Goal: Use online tool/utility: Utilize a website feature to perform a specific function

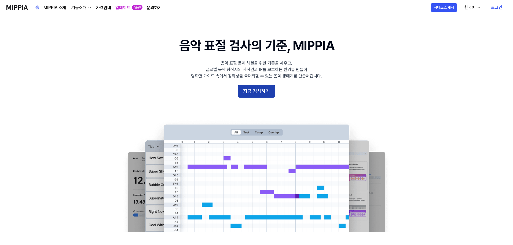
click at [254, 87] on button "지금 검사하기" at bounding box center [257, 91] width 38 height 13
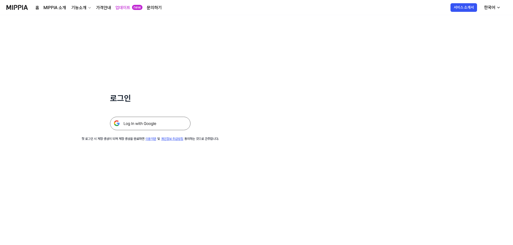
click at [142, 121] on img at bounding box center [150, 123] width 81 height 13
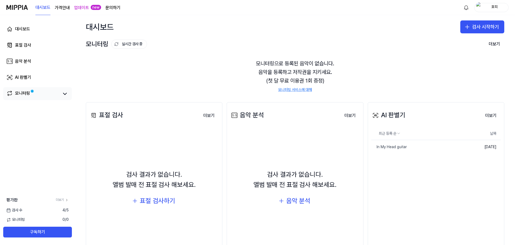
click at [71, 98] on div "모니터링" at bounding box center [37, 93] width 69 height 13
click at [66, 93] on icon at bounding box center [65, 93] width 6 height 6
click at [66, 95] on icon at bounding box center [65, 93] width 6 height 6
click at [44, 79] on link "AI 판별기" at bounding box center [37, 77] width 69 height 13
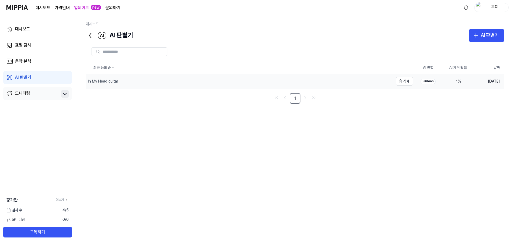
click at [194, 87] on div "In My Head guitar" at bounding box center [240, 81] width 308 height 14
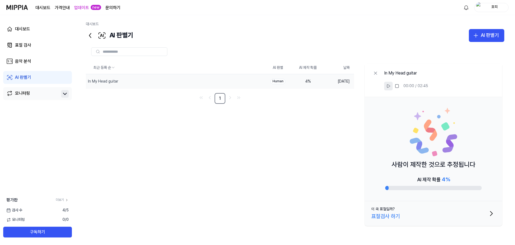
click at [387, 84] on icon at bounding box center [389, 86] width 4 height 4
click at [406, 213] on button "이 곡 표절일까? 표절검사 하기" at bounding box center [433, 213] width 137 height 25
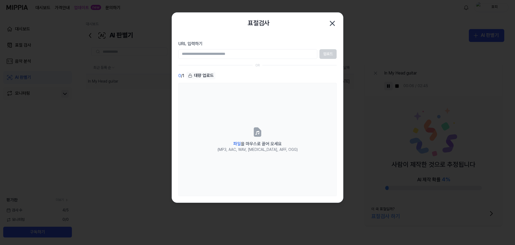
click at [353, 40] on div at bounding box center [257, 122] width 515 height 245
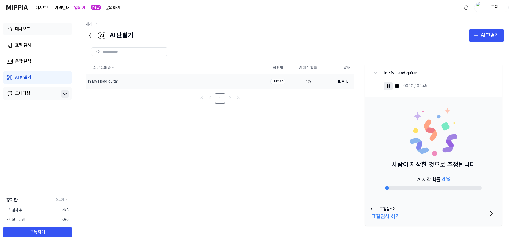
click at [32, 32] on link "대시보드" at bounding box center [37, 29] width 69 height 13
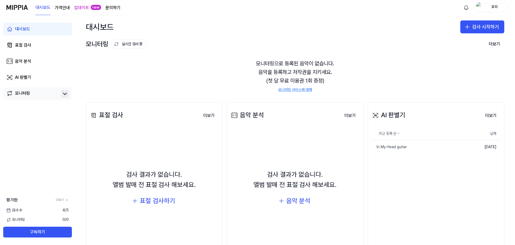
click at [62, 197] on div "평가판 더보기" at bounding box center [37, 200] width 75 height 6
click at [62, 199] on link "더보기" at bounding box center [62, 199] width 13 height 5
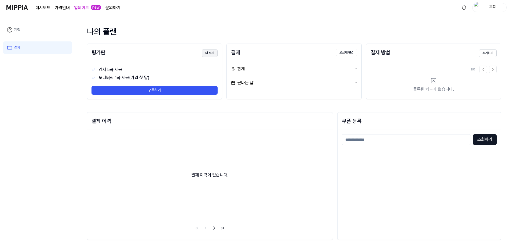
click at [208, 54] on button "더 보기" at bounding box center [210, 53] width 16 height 8
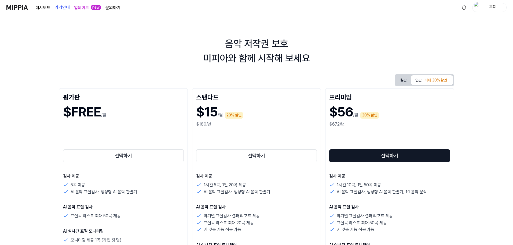
drag, startPoint x: 427, startPoint y: 80, endPoint x: 410, endPoint y: 80, distance: 16.9
click at [426, 81] on div "최대 30% 할인" at bounding box center [436, 80] width 26 height 6
click at [395, 78] on div "월간 연간 최대 30% 할인" at bounding box center [424, 80] width 59 height 12
click at [398, 79] on button "월간" at bounding box center [403, 80] width 15 height 10
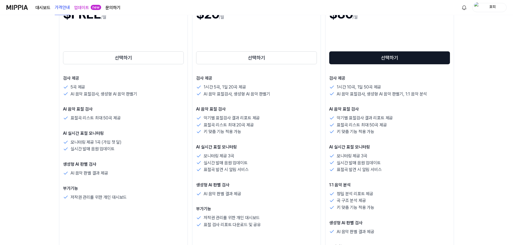
scroll to position [107, 0]
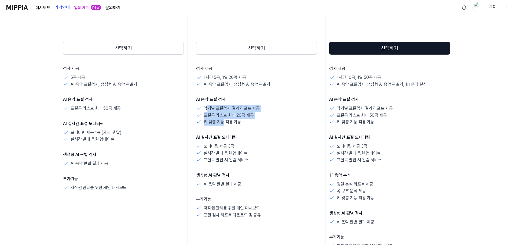
drag, startPoint x: 207, startPoint y: 108, endPoint x: 225, endPoint y: 124, distance: 23.6
click at [225, 124] on div "악기별 표절검사 결과 리포트 제공 표절곡 리스트 최대 20곡 제공 키 맞춤 기능 적용 가능" at bounding box center [256, 115] width 121 height 21
click at [223, 120] on p "키 맞춤 기능 적용 가능" at bounding box center [223, 121] width 38 height 7
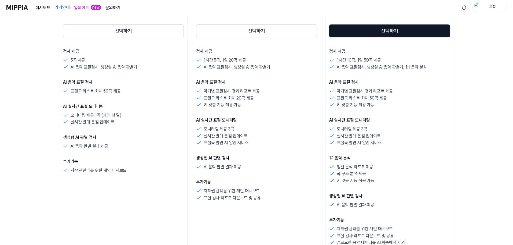
scroll to position [134, 0]
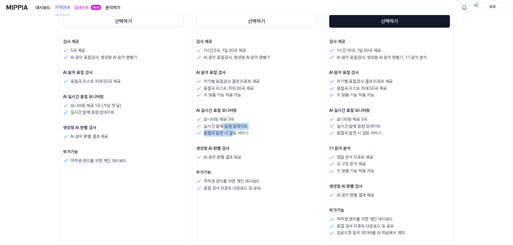
drag, startPoint x: 222, startPoint y: 124, endPoint x: 232, endPoint y: 138, distance: 16.4
click at [232, 137] on div "검사 제공 1시간 5곡, 1일 20곡 제공 AI 음악 표절검사, 생성형 AI 음악 판별기 AI 음악 표절 검사 악기별 표절검사 결과 리포트 제…" at bounding box center [256, 114] width 121 height 153
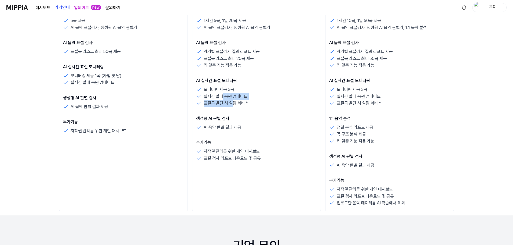
scroll to position [242, 0]
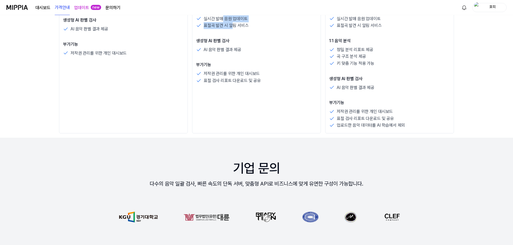
click at [24, 7] on img at bounding box center [16, 7] width 21 height 15
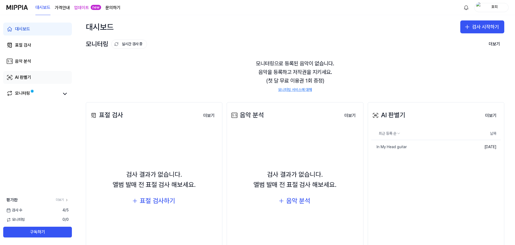
click at [23, 77] on div "AI 판별기" at bounding box center [23, 77] width 16 height 6
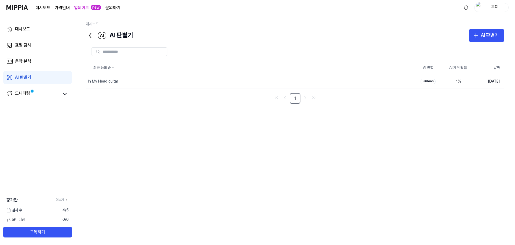
click at [205, 100] on nav "1" at bounding box center [295, 98] width 419 height 11
click at [490, 38] on div "AI 판별기" at bounding box center [490, 35] width 18 height 8
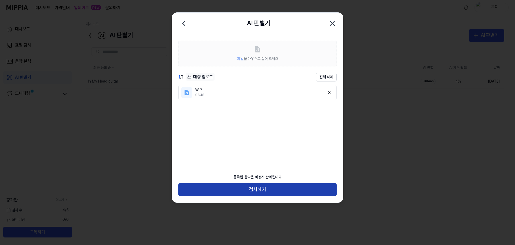
click at [297, 184] on button "검사하기" at bounding box center [258, 189] width 158 height 13
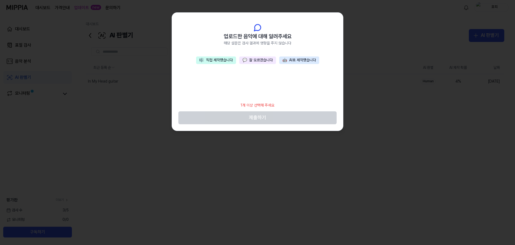
click at [212, 58] on button "🎼 직접 제작했습니다" at bounding box center [216, 60] width 40 height 8
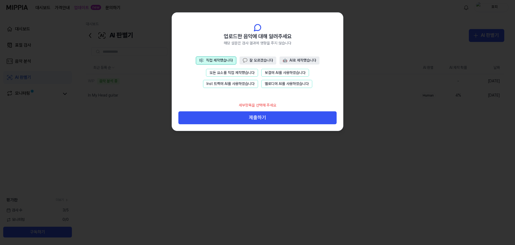
click at [239, 72] on button "모든 요소를 직접 제작했습니다" at bounding box center [232, 73] width 52 height 8
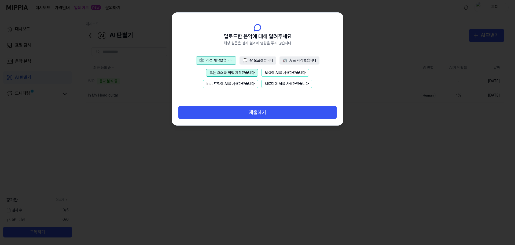
click at [252, 58] on button "💬 잘 모르겠습니다" at bounding box center [258, 60] width 37 height 8
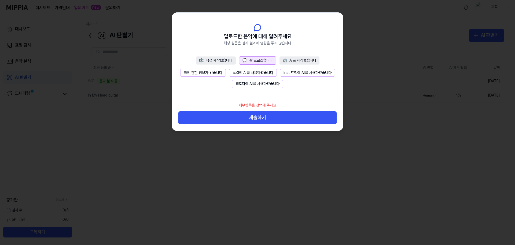
click at [212, 70] on button "곡에 관한 정보가 없습니다" at bounding box center [203, 73] width 46 height 8
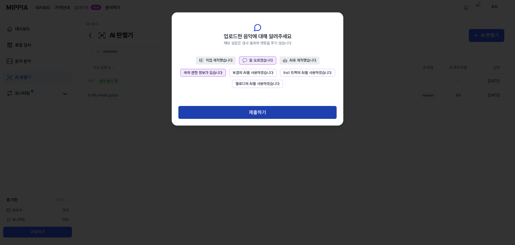
click at [238, 112] on button "제출하기" at bounding box center [258, 112] width 158 height 13
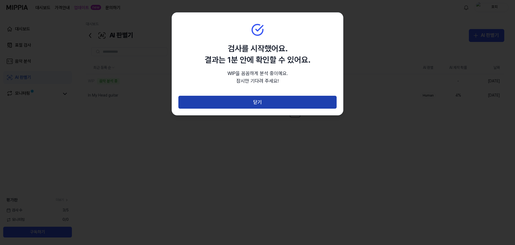
click at [238, 106] on button "닫기" at bounding box center [258, 102] width 158 height 13
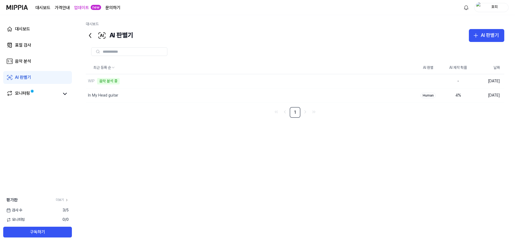
click at [31, 77] on link "AI 판별기" at bounding box center [37, 77] width 69 height 13
click at [431, 82] on div "AI" at bounding box center [428, 81] width 15 height 5
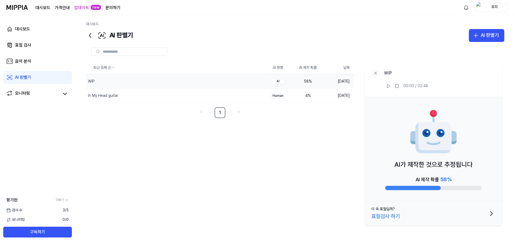
drag, startPoint x: 295, startPoint y: 82, endPoint x: 226, endPoint y: 165, distance: 108.1
click at [226, 165] on div "최근 등록 순 AI 판별 AI 제작 확률 날짜 WIP 삭제 AI 58 % 2025.09.24. In My Head guitar 삭제 Human…" at bounding box center [295, 144] width 419 height 166
click at [105, 67] on html "대시보드 가격안내 업데이트 new 문의하기 호피 대시보드 표절 검사 음악 분석 AI 판별기 모니터링 평가판 더보기 검사 수 3 / 5 모니터링…" at bounding box center [257, 122] width 515 height 245
click at [97, 139] on html "대시보드 가격안내 업데이트 new 문의하기 호피 대시보드 표절 검사 음악 분석 AI 판별기 모니터링 평가판 더보기 검사 수 3 / 5 모니터링…" at bounding box center [257, 122] width 515 height 245
click at [109, 96] on div "In My Head guitar" at bounding box center [103, 95] width 30 height 5
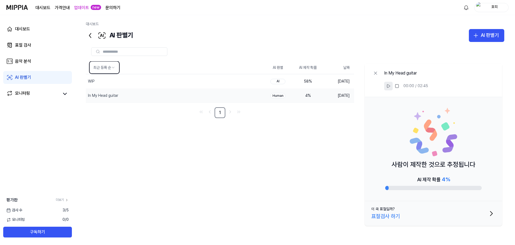
click at [388, 85] on icon at bounding box center [389, 86] width 4 height 4
click at [34, 62] on link "음악 분석" at bounding box center [37, 61] width 69 height 13
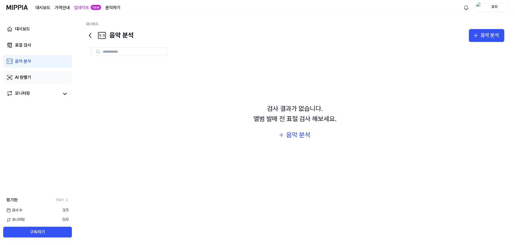
click at [36, 79] on link "AI 판별기" at bounding box center [37, 77] width 69 height 13
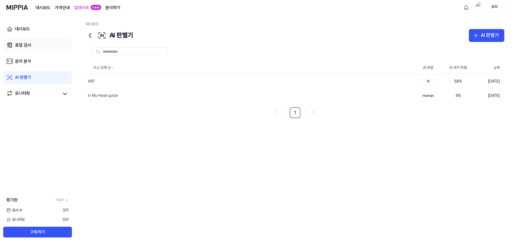
click at [31, 50] on link "표절 검사" at bounding box center [37, 45] width 69 height 13
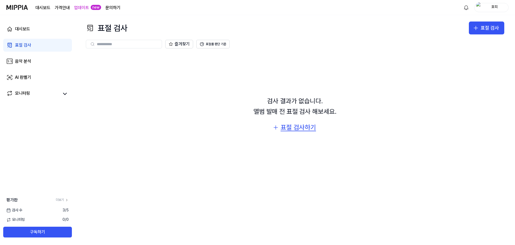
click at [308, 130] on div "표절 검사하기" at bounding box center [298, 127] width 35 height 10
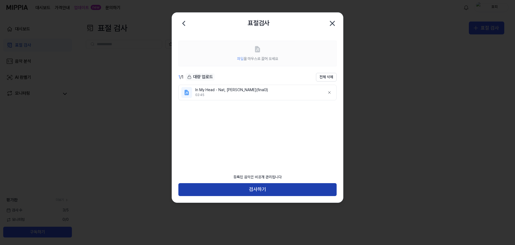
click at [254, 185] on button "검사하기" at bounding box center [258, 189] width 158 height 13
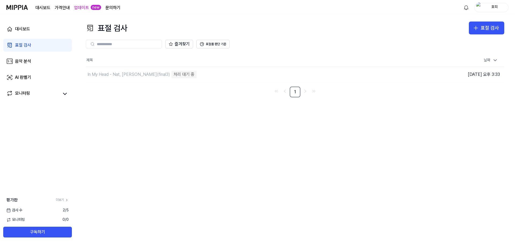
click at [213, 48] on div "즐겨찾기 표절률 판단 기준" at bounding box center [295, 43] width 419 height 19
click at [213, 46] on button "표절률 판단 기준" at bounding box center [213, 44] width 33 height 9
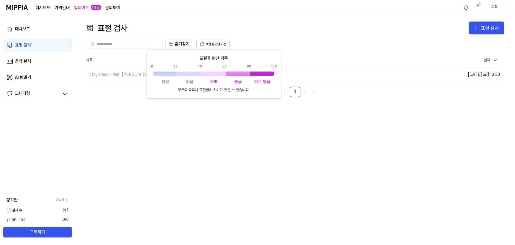
click at [181, 133] on div "표절 검사 표절 검사 표절 검사 음악 분석 AI 판별기 즐겨찾기 표절률 판단 기준 제목 날짜 In My Head - Nat, 송유일(final…" at bounding box center [295, 130] width 440 height 230
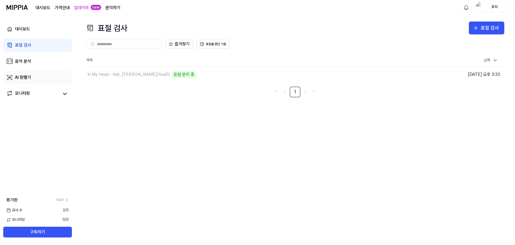
click at [34, 77] on link "AI 판별기" at bounding box center [37, 77] width 69 height 13
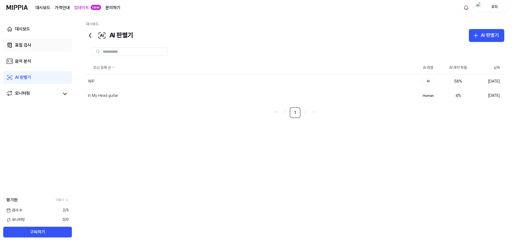
click at [33, 47] on link "표절 검사" at bounding box center [37, 45] width 69 height 13
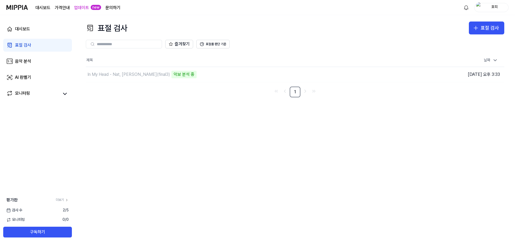
click at [221, 138] on div "표절 검사 표절 검사 표절 검사 음악 분석 AI 판별기 즐겨찾기 표절률 판단 기준 제목 날짜 In My Head - Nat, 송유일(final…" at bounding box center [295, 130] width 440 height 230
click at [35, 74] on link "AI 판별기" at bounding box center [37, 77] width 69 height 13
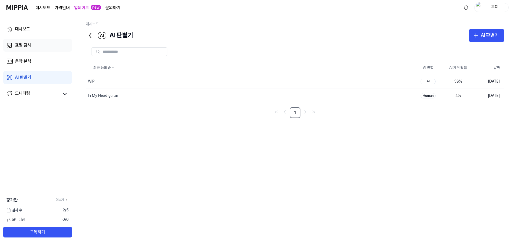
click at [31, 44] on link "표절 검사" at bounding box center [37, 45] width 69 height 13
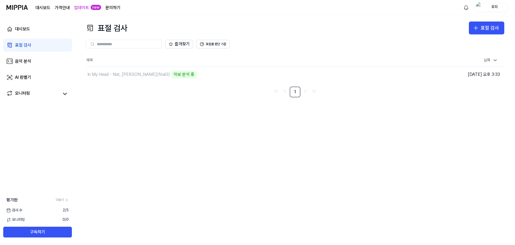
click at [85, 7] on link "업데이트" at bounding box center [81, 8] width 15 height 6
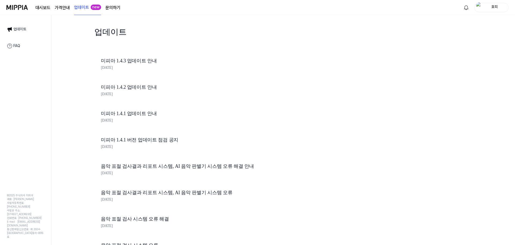
click at [126, 59] on link "미피아 1.4.3 업데이트 안내" at bounding box center [192, 61] width 183 height 8
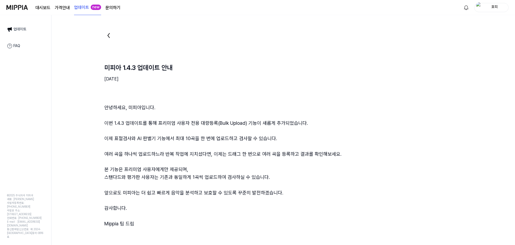
click at [112, 37] on icon at bounding box center [108, 35] width 9 height 9
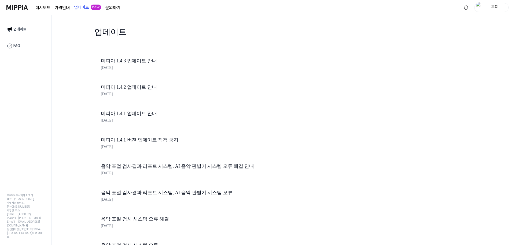
click at [126, 89] on link "미피아 1.4.2 업데이트 안내" at bounding box center [192, 87] width 183 height 8
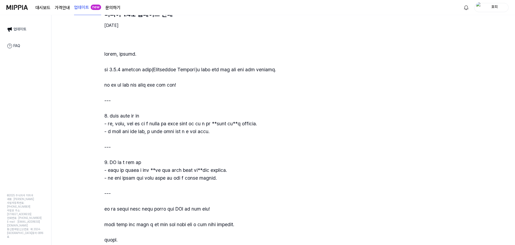
scroll to position [54, 0]
click at [39, 9] on link "대시보드" at bounding box center [42, 8] width 15 height 6
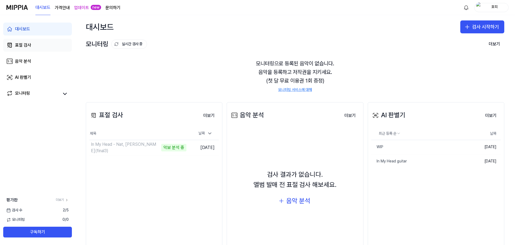
click at [29, 48] on div "표절 검사" at bounding box center [23, 45] width 16 height 6
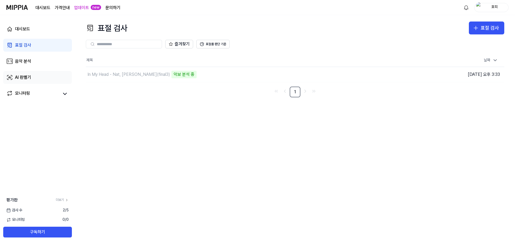
click at [23, 78] on div "AI 판별기" at bounding box center [23, 77] width 16 height 6
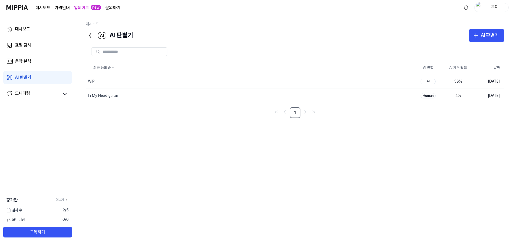
click at [120, 160] on div "최근 등록 순 AI 판별 AI 제작 확률 날짜 WIP 삭제 AI 58 % 2025.09.24. In My Head guitar 삭제 Human…" at bounding box center [295, 140] width 419 height 159
click at [39, 45] on link "표절 검사" at bounding box center [37, 45] width 69 height 13
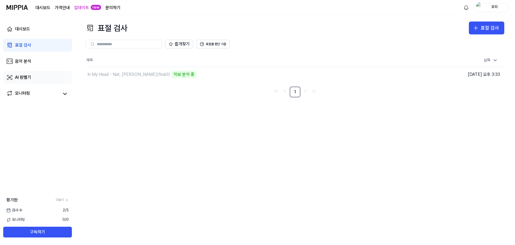
click at [31, 79] on div "AI 판별기" at bounding box center [23, 77] width 16 height 6
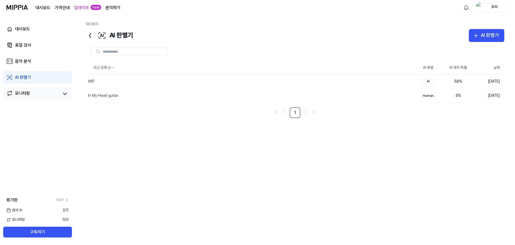
click at [23, 98] on div "모니터링" at bounding box center [37, 93] width 69 height 13
click at [26, 97] on div "모니터링" at bounding box center [22, 94] width 15 height 8
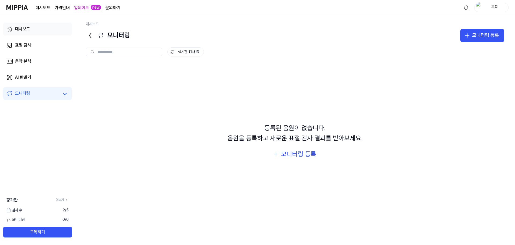
click at [21, 34] on link "대시보드" at bounding box center [37, 29] width 69 height 13
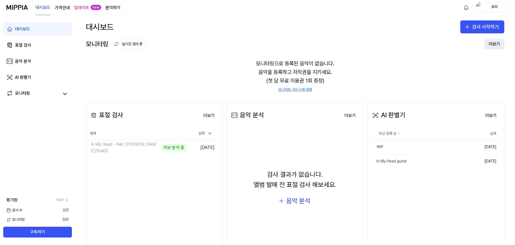
click at [494, 45] on button "더보기" at bounding box center [495, 44] width 20 height 11
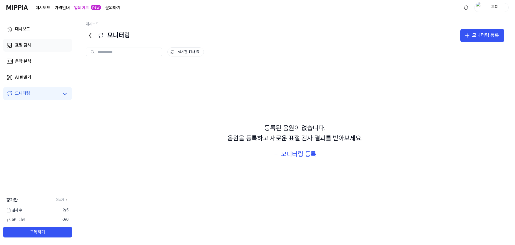
click at [51, 44] on link "표절 검사" at bounding box center [37, 45] width 69 height 13
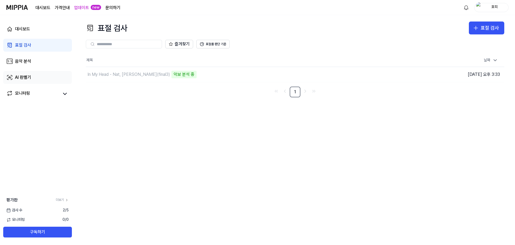
click at [49, 75] on link "AI 판별기" at bounding box center [37, 77] width 69 height 13
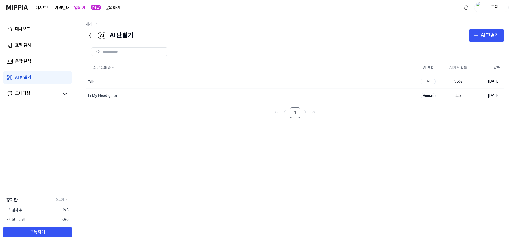
click at [309, 161] on div "최근 등록 순 AI 판별 AI 제작 확률 날짜 WIP 삭제 AI 58 % 2025.09.24. In My Head guitar 삭제 Human…" at bounding box center [295, 140] width 419 height 159
click at [48, 27] on link "대시보드" at bounding box center [37, 29] width 69 height 13
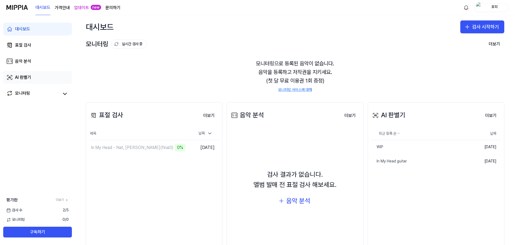
click at [43, 73] on link "AI 판별기" at bounding box center [37, 77] width 69 height 13
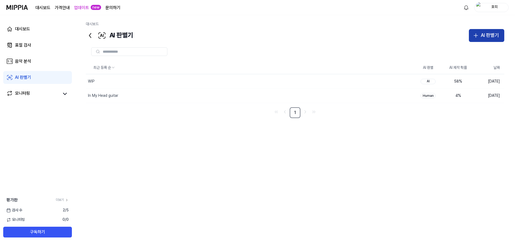
click at [484, 38] on div "AI 판별기" at bounding box center [490, 35] width 18 height 8
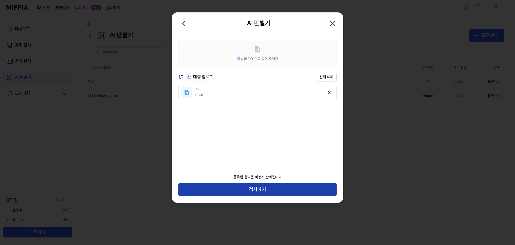
click at [242, 187] on button "검사하기" at bounding box center [258, 189] width 158 height 13
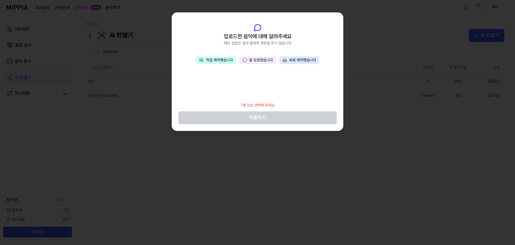
click at [257, 60] on button "💬 잘 모르겠습니다" at bounding box center [257, 60] width 37 height 8
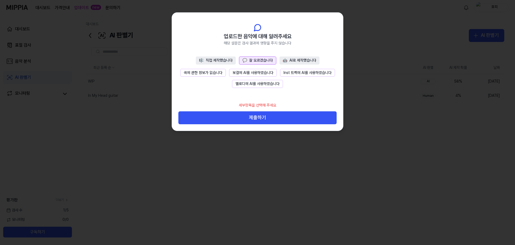
click at [200, 75] on button "곡에 관한 정보가 없습니다" at bounding box center [203, 73] width 46 height 8
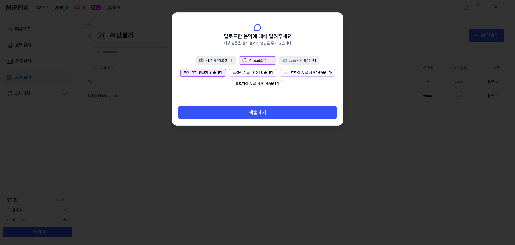
click at [245, 116] on button "제출하기" at bounding box center [258, 112] width 158 height 13
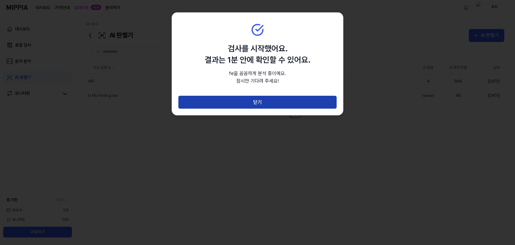
click at [251, 100] on button "닫기" at bounding box center [258, 102] width 158 height 13
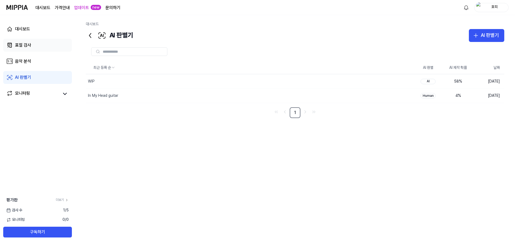
click at [36, 46] on link "표절 검사" at bounding box center [37, 45] width 69 height 13
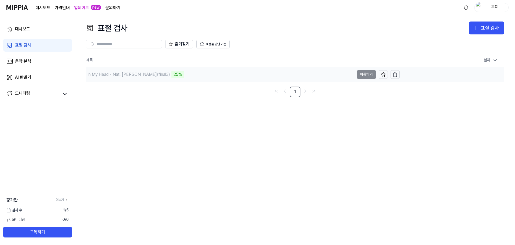
click at [172, 73] on div "25%" at bounding box center [178, 75] width 13 height 8
click at [216, 46] on button "표절률 판단 기준" at bounding box center [213, 44] width 33 height 9
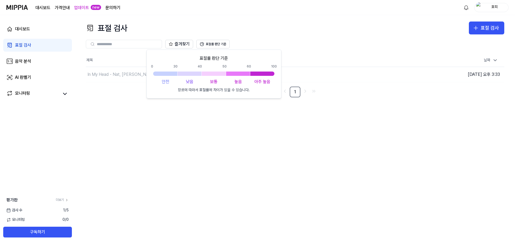
click at [234, 141] on div "표절 검사 표절 검사 표절 검사 음악 분석 AI 판별기 즐겨찾기 표절률 판단 기준 제목 날짜 In My Head - Nat, 송유일(final…" at bounding box center [295, 130] width 440 height 230
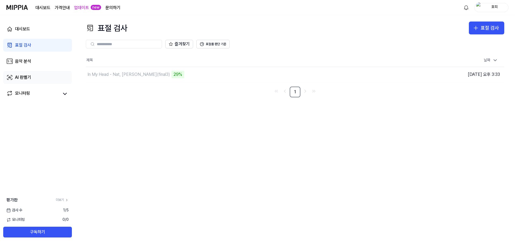
click at [31, 77] on div "AI 판별기" at bounding box center [23, 77] width 16 height 6
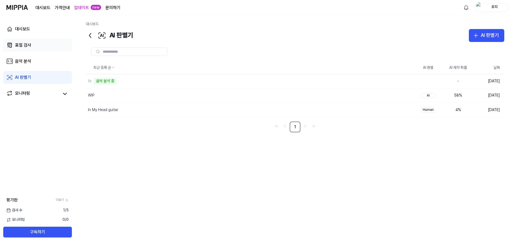
click at [52, 45] on link "표절 검사" at bounding box center [37, 45] width 69 height 13
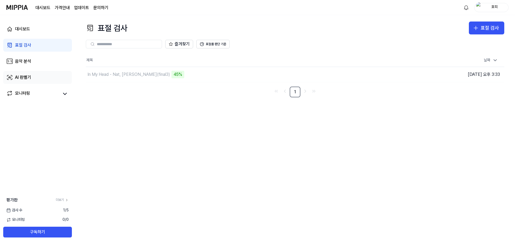
click at [32, 74] on link "AI 판별기" at bounding box center [37, 77] width 69 height 13
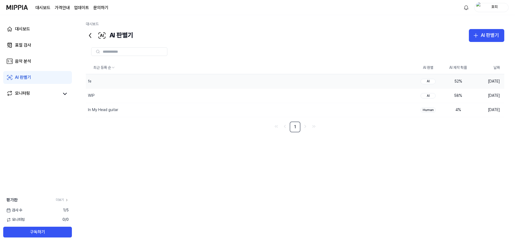
click at [461, 82] on div "52 %" at bounding box center [458, 81] width 21 height 5
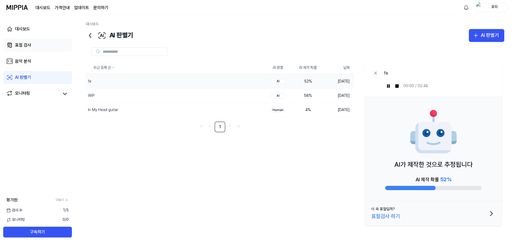
click at [35, 48] on link "표절 검사" at bounding box center [37, 45] width 69 height 13
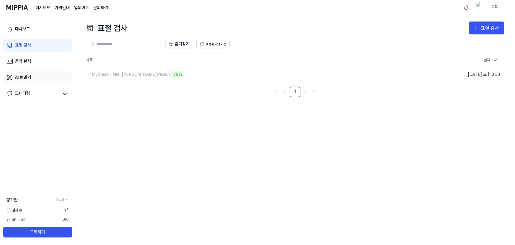
drag, startPoint x: 27, startPoint y: 71, endPoint x: 27, endPoint y: 74, distance: 3.8
click at [27, 72] on div "대시보드 표절 검사 음악 분석 AI 판별기 모니터링" at bounding box center [37, 61] width 75 height 92
click at [28, 76] on div "AI 판별기" at bounding box center [23, 77] width 16 height 6
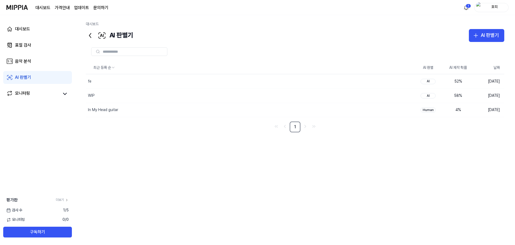
click at [31, 53] on div "대시보드 표절 검사 음악 분석 AI 판별기 모니터링" at bounding box center [37, 61] width 75 height 92
click at [28, 47] on div "표절 검사" at bounding box center [23, 45] width 16 height 6
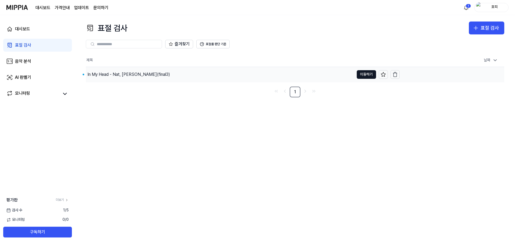
click at [128, 74] on div "In My Head - Nat, 송유일(final3)" at bounding box center [129, 74] width 83 height 6
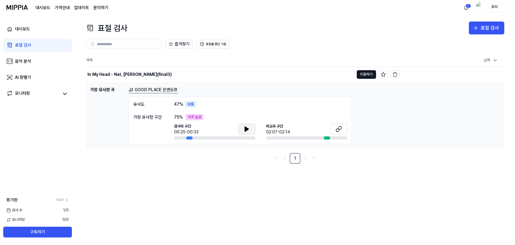
click at [245, 127] on icon at bounding box center [247, 128] width 4 height 5
drag, startPoint x: 245, startPoint y: 128, endPoint x: 335, endPoint y: 138, distance: 90.8
click at [248, 128] on icon at bounding box center [247, 129] width 6 height 6
click at [341, 130] on icon at bounding box center [339, 129] width 6 height 6
click at [250, 127] on icon at bounding box center [247, 129] width 6 height 6
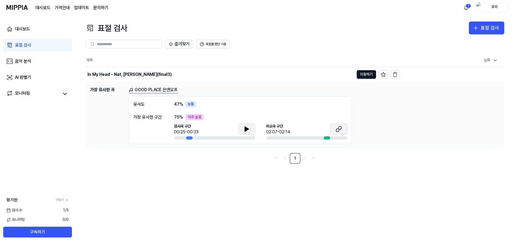
click at [334, 130] on button at bounding box center [338, 128] width 17 height 11
click at [113, 71] on div "In My Head - Nat, 송유일(final3)" at bounding box center [220, 74] width 268 height 15
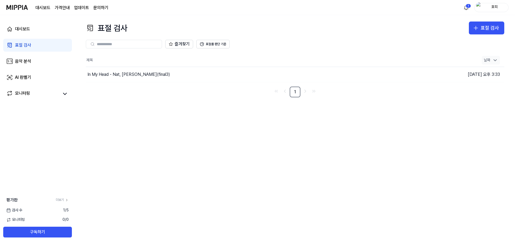
click at [493, 61] on icon at bounding box center [495, 59] width 5 height 5
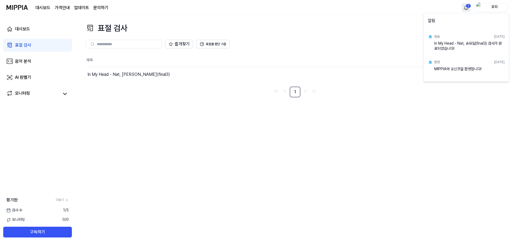
click at [469, 6] on html "대시보드 가격안내 업데이트 문의하기 1 호피 대시보드 표절 검사 음악 분석 AI 판별기 모니터링 평가판 더보기 검사 수 1 / 5 모니터링 0…" at bounding box center [257, 122] width 515 height 245
click at [399, 167] on html "대시보드 가격안내 업데이트 문의하기 호피 대시보드 표절 검사 음악 분석 AI 판별기 모니터링 평가판 더보기 검사 수 1 / 5 모니터링 0 /…" at bounding box center [257, 122] width 515 height 245
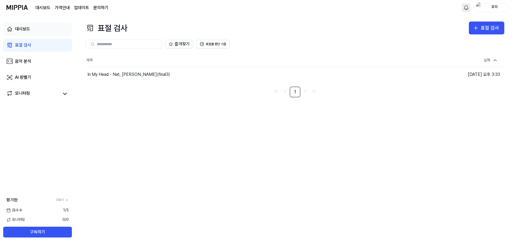
click at [11, 31] on icon at bounding box center [10, 29] width 4 height 4
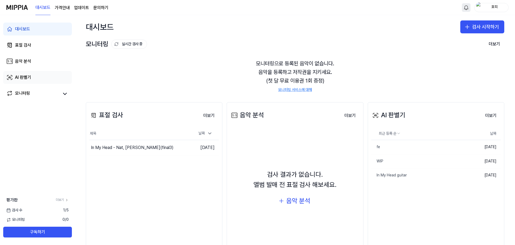
click at [35, 78] on link "AI 판별기" at bounding box center [37, 77] width 69 height 13
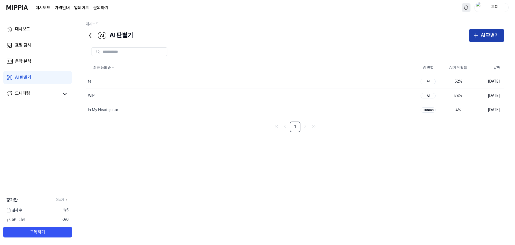
click at [493, 37] on div "AI 판별기" at bounding box center [490, 35] width 18 height 8
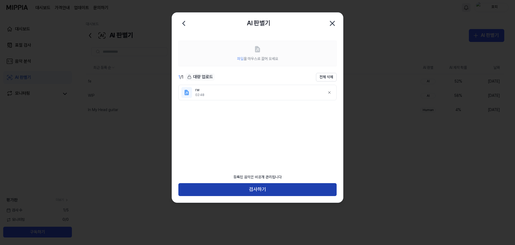
click at [301, 190] on button "검사하기" at bounding box center [258, 189] width 158 height 13
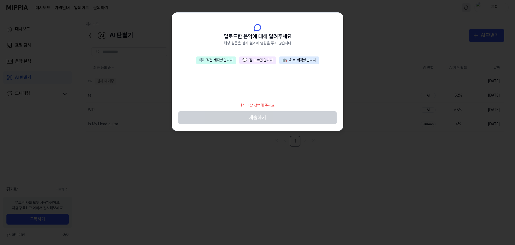
click at [246, 57] on button "💬 잘 모르겠습니다" at bounding box center [257, 60] width 37 height 8
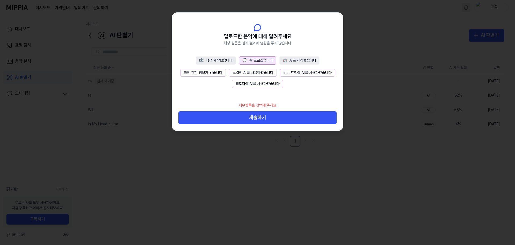
click at [215, 69] on button "곡에 관한 정보가 없습니다" at bounding box center [203, 73] width 46 height 8
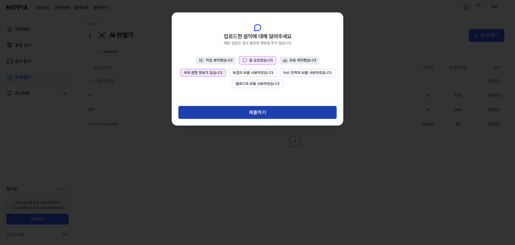
click at [259, 114] on button "제출하기" at bounding box center [258, 112] width 158 height 13
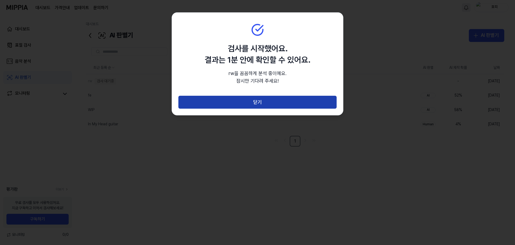
click at [257, 100] on button "닫기" at bounding box center [258, 102] width 158 height 13
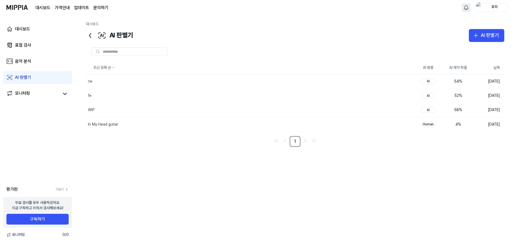
click at [500, 10] on div "호피" at bounding box center [495, 7] width 21 height 6
click at [482, 47] on button "로그아웃" at bounding box center [475, 47] width 62 height 5
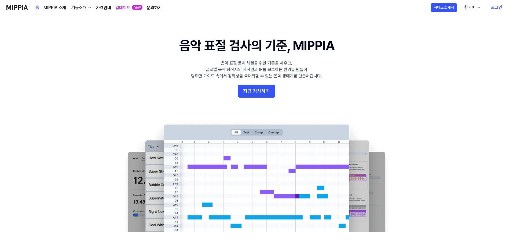
click at [492, 8] on link "로그인" at bounding box center [497, 7] width 20 height 15
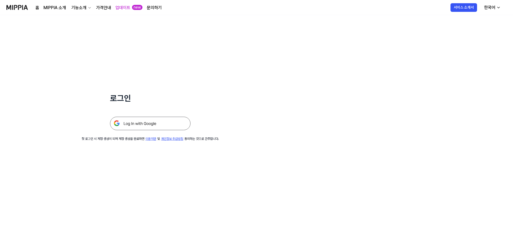
click at [161, 125] on img at bounding box center [150, 123] width 81 height 13
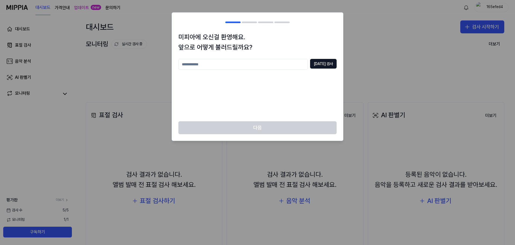
click at [291, 62] on input "text" at bounding box center [244, 64] width 130 height 11
type input "***"
click at [321, 65] on button "중복 검사" at bounding box center [323, 64] width 27 height 10
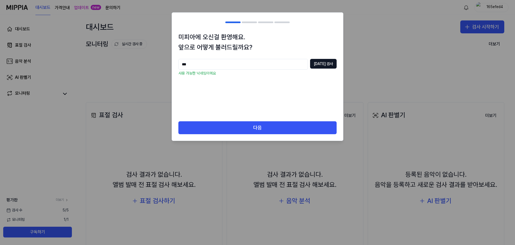
click at [282, 121] on div "미피아에 오신걸 환영해요. 앞으로 어떻게 불러드릴까요? *** 중복 검사 사용 가능한 닉네임이에요" at bounding box center [257, 76] width 171 height 89
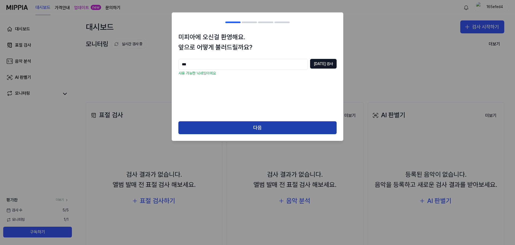
click at [281, 128] on button "다음" at bounding box center [258, 127] width 158 height 13
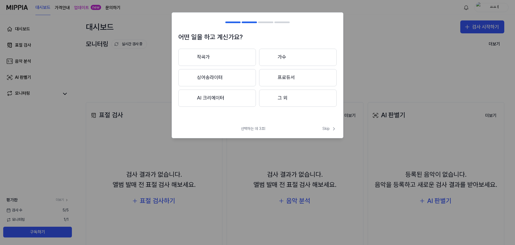
click at [237, 51] on button "작곡가" at bounding box center [218, 57] width 78 height 17
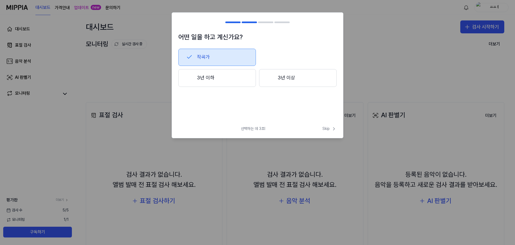
click at [298, 83] on button "3년 이상" at bounding box center [298, 78] width 78 height 18
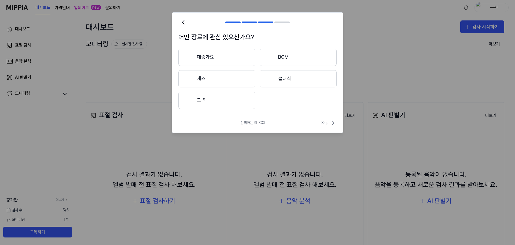
click at [229, 53] on button "대중가요" at bounding box center [217, 57] width 77 height 17
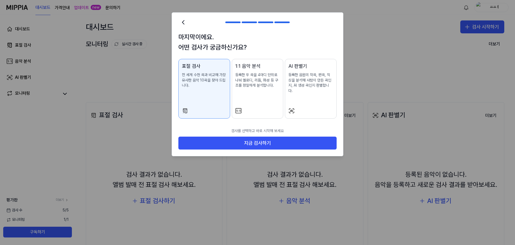
click at [298, 93] on div "AI 판별기 등록한 음원의 작곡, 편곡, 믹싱을 분석해 사람이 만든 곡인지, AI 생성 곡인지 판별합니다." at bounding box center [311, 83] width 45 height 42
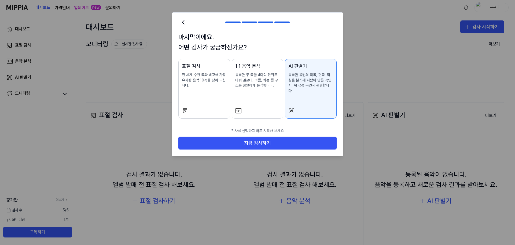
click at [292, 128] on p "검사를 선택하고 바로 시작해 보세요" at bounding box center [258, 131] width 158 height 12
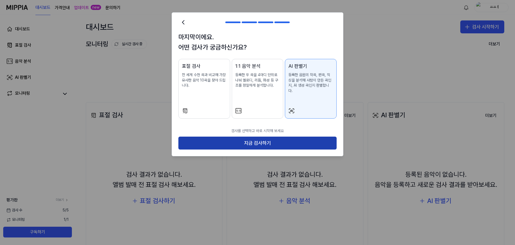
click at [292, 136] on button "지금 검사하기" at bounding box center [258, 142] width 158 height 13
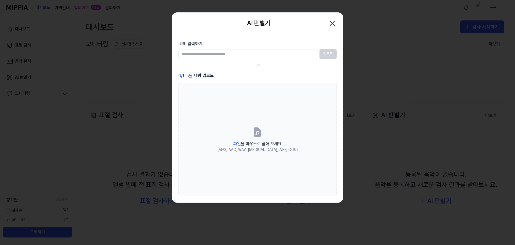
click at [449, 111] on div at bounding box center [257, 122] width 515 height 245
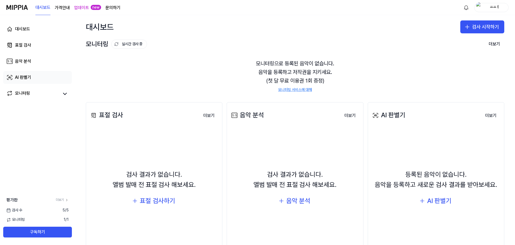
click at [27, 73] on link "AI 판별기" at bounding box center [37, 77] width 69 height 13
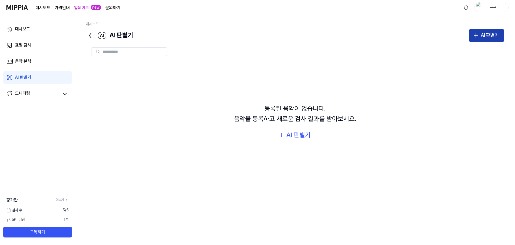
click at [479, 35] on icon "button" at bounding box center [476, 35] width 6 height 6
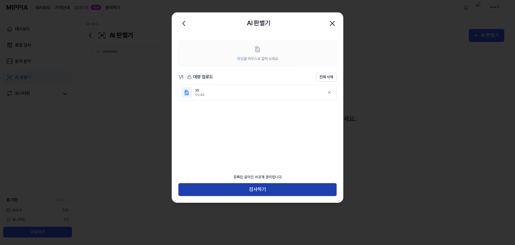
click at [206, 184] on button "검사하기" at bounding box center [258, 189] width 158 height 13
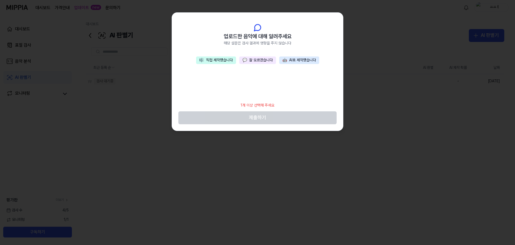
click at [248, 59] on button "💬 잘 모르겠습니다" at bounding box center [257, 60] width 37 height 8
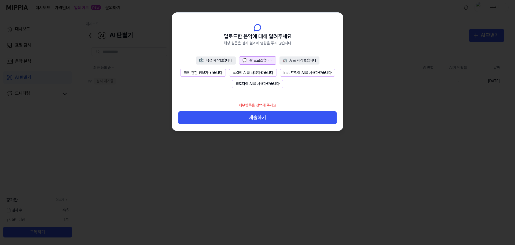
click at [207, 72] on button "곡에 관한 정보가 없습니다" at bounding box center [203, 73] width 46 height 8
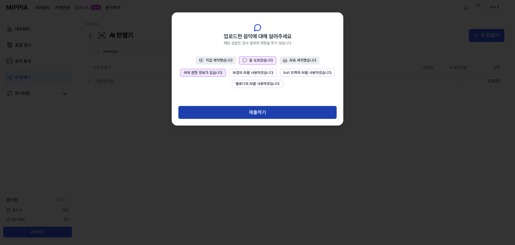
click at [219, 113] on button "제출하기" at bounding box center [258, 112] width 158 height 13
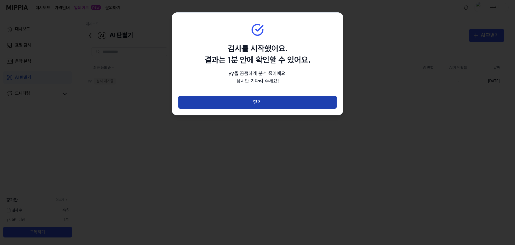
click at [220, 100] on button "닫기" at bounding box center [258, 102] width 158 height 13
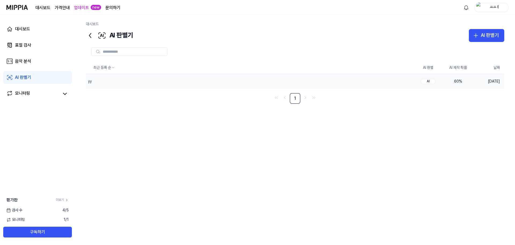
click at [425, 85] on td "AI" at bounding box center [428, 81] width 30 height 14
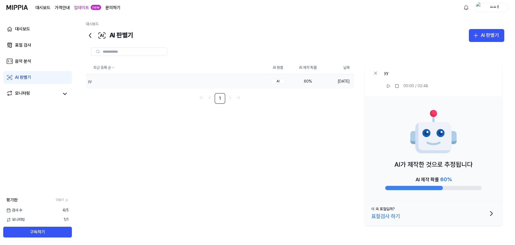
click at [305, 82] on div "60 %" at bounding box center [307, 81] width 21 height 5
click at [304, 66] on th "AI 제작 확률" at bounding box center [308, 67] width 30 height 13
click at [277, 68] on th "AI 판별" at bounding box center [278, 67] width 30 height 13
click at [275, 82] on div "AI" at bounding box center [278, 81] width 15 height 5
click at [276, 81] on div "AI" at bounding box center [278, 81] width 15 height 5
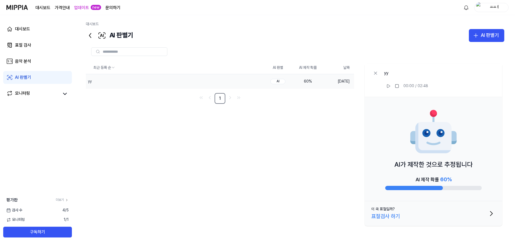
click at [439, 180] on div "AI 제작 확률 60 %" at bounding box center [434, 179] width 36 height 9
click at [429, 191] on div "AI가 제작한 것으로 추정됩니다 AI 제작 확률 60 %" at bounding box center [433, 149] width 137 height 104
click at [428, 187] on div at bounding box center [415, 188] width 58 height 4
click at [62, 199] on link "더보기" at bounding box center [62, 199] width 13 height 5
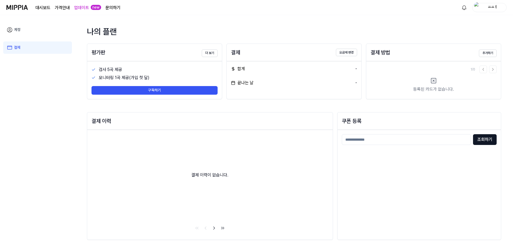
click at [30, 48] on link "결제" at bounding box center [37, 47] width 69 height 12
click at [29, 30] on link "계정" at bounding box center [37, 30] width 69 height 12
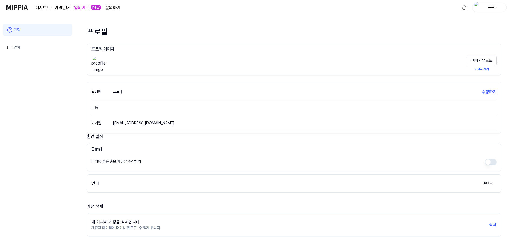
click at [47, 6] on link "대시보드" at bounding box center [42, 8] width 15 height 6
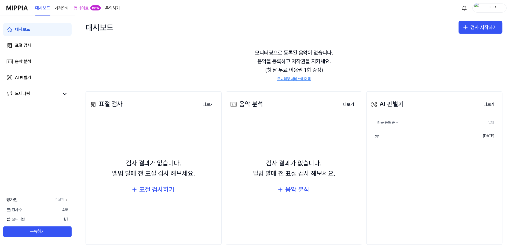
scroll to position [22, 0]
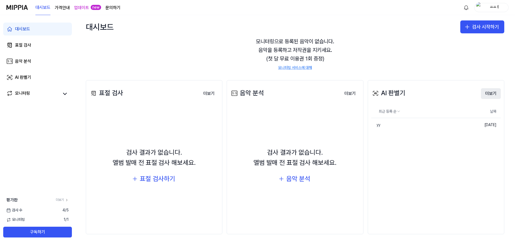
click at [487, 96] on button "더보기" at bounding box center [491, 93] width 20 height 11
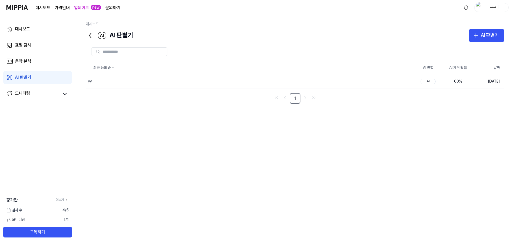
click at [110, 7] on link "문의하기" at bounding box center [113, 8] width 15 height 6
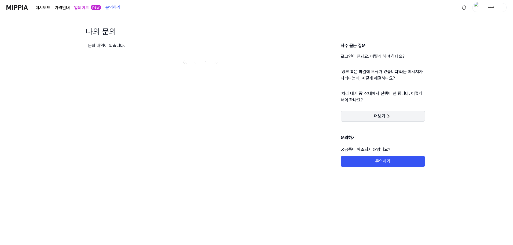
click at [378, 116] on span "더보기" at bounding box center [379, 115] width 11 height 5
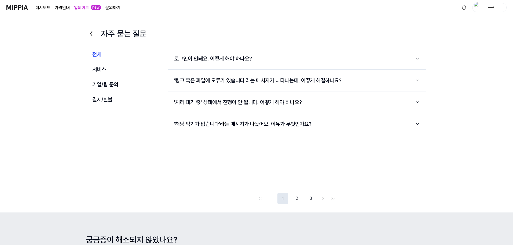
click at [300, 200] on button "2" at bounding box center [297, 198] width 11 height 11
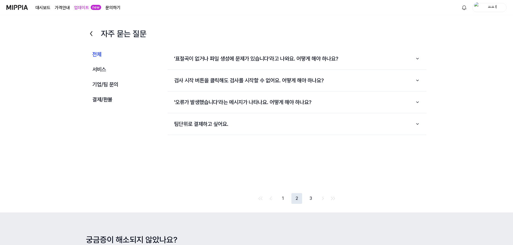
click at [317, 197] on div "1 2 3" at bounding box center [296, 198] width 79 height 11
click at [318, 196] on div "1 2 3" at bounding box center [296, 198] width 79 height 11
click at [308, 200] on button "3" at bounding box center [311, 198] width 11 height 11
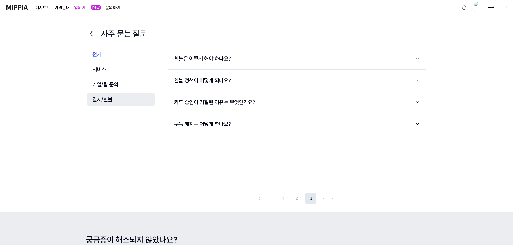
click at [101, 103] on button "결제/환불" at bounding box center [121, 99] width 68 height 13
click at [104, 87] on button "기업/팀 문의" at bounding box center [121, 84] width 68 height 13
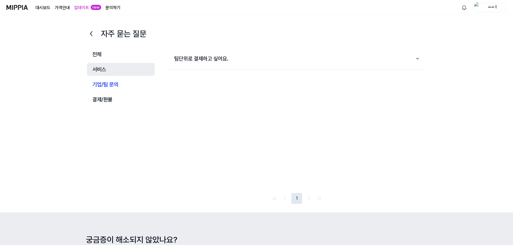
click at [106, 73] on button "서비스" at bounding box center [121, 69] width 68 height 13
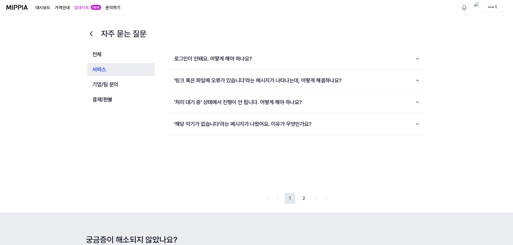
click at [111, 63] on div "전체 서비스 기업/팀 문의 결제/환불" at bounding box center [121, 126] width 68 height 156
click at [101, 49] on button "전체" at bounding box center [121, 54] width 68 height 13
click at [61, 8] on page\) "가격안내" at bounding box center [62, 8] width 15 height 6
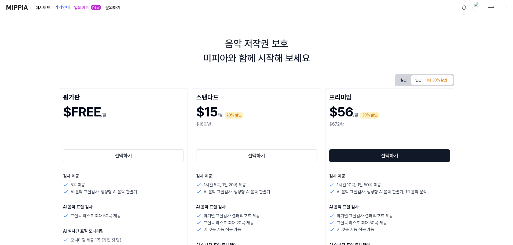
click at [41, 5] on link "대시보드" at bounding box center [42, 8] width 15 height 6
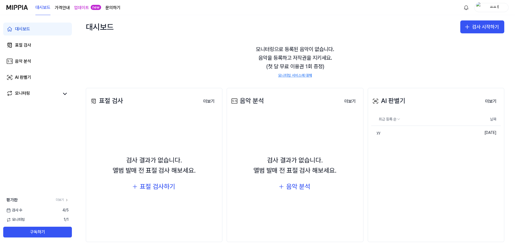
scroll to position [22, 0]
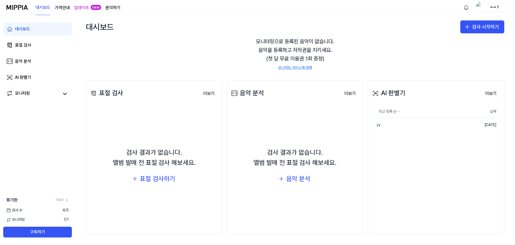
click at [394, 93] on div "AI 판별기" at bounding box center [389, 93] width 34 height 10
click at [483, 92] on button "더보기" at bounding box center [491, 93] width 20 height 11
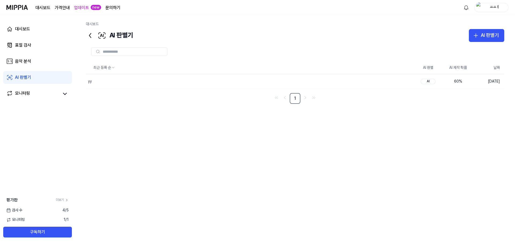
drag, startPoint x: 485, startPoint y: 85, endPoint x: 321, endPoint y: 147, distance: 175.6
click at [323, 150] on div "최근 등록 순 AI 판별 AI 제작 확률 날짜 yy 삭제 AI 60 % 2025.09.24. 1" at bounding box center [295, 140] width 419 height 159
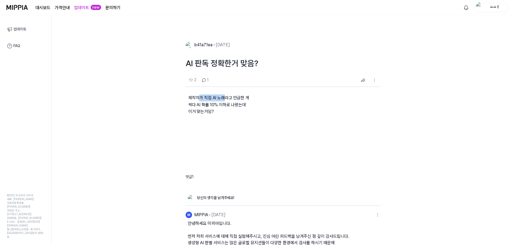
drag, startPoint x: 199, startPoint y: 99, endPoint x: 223, endPoint y: 101, distance: 24.8
click at [223, 101] on p "제작자가 직접 AI 노래라고 언급한 게 싹다 AI 확률 10% 이하로 나왔는데 이거 맞는거임?" at bounding box center [283, 109] width 195 height 44
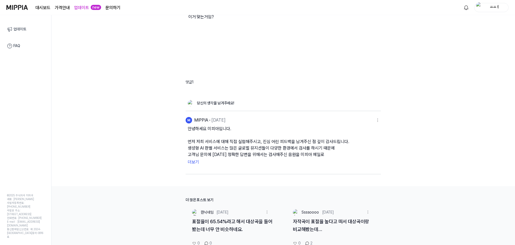
scroll to position [107, 0]
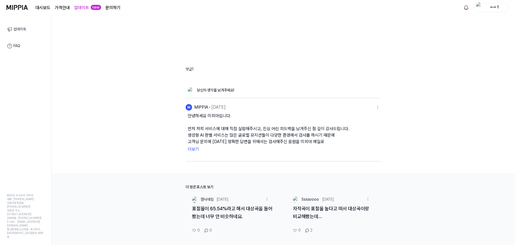
click at [248, 130] on button "안녕하세요 미피아입니다. 먼저 저희 서비스에 대해 직접 실험해주시고, 진심 어린 피드백을 남겨주신 점 깊이 감사드립니다. 생성형 AI 판별 서…" at bounding box center [283, 128] width 191 height 32
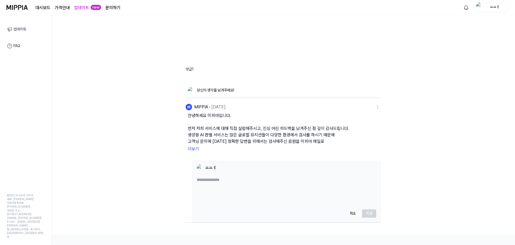
click at [257, 131] on button "안녕하세요 미피아입니다. 먼저 저희 서비스에 대해 직접 실험해주시고, 진심 어린 피드백을 남겨주신 점 깊이 감사드립니다. 생성형 AI 판별 서…" at bounding box center [283, 128] width 191 height 32
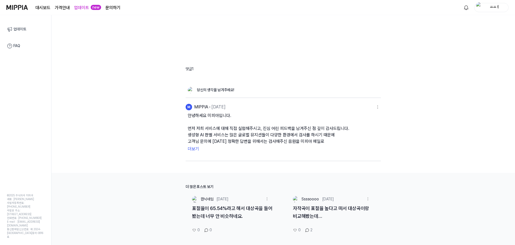
scroll to position [107, 0]
click at [190, 148] on button "더보기" at bounding box center [283, 149] width 191 height 9
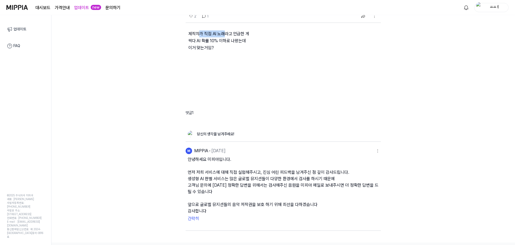
scroll to position [0, 0]
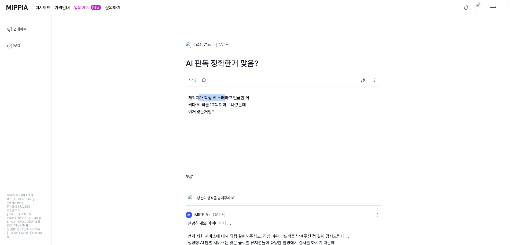
click at [23, 30] on link "업데이트" at bounding box center [26, 29] width 44 height 11
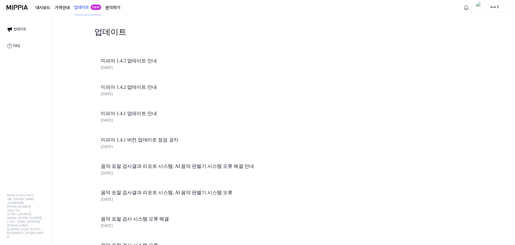
click at [23, 46] on link "FAQ" at bounding box center [26, 45] width 44 height 11
